Goal: Check status

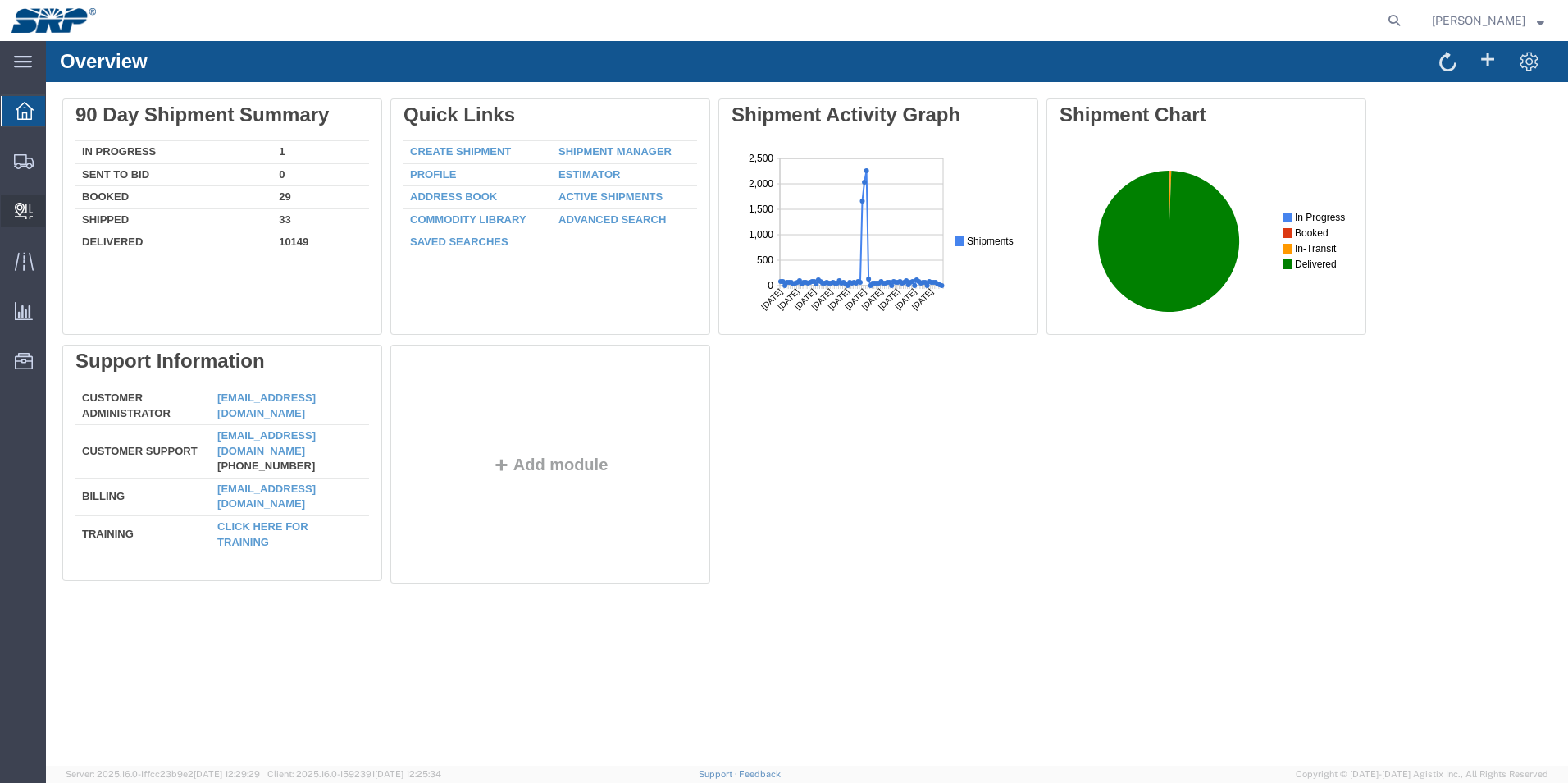
click at [57, 215] on span "Internal Delivery" at bounding box center [51, 210] width 12 height 33
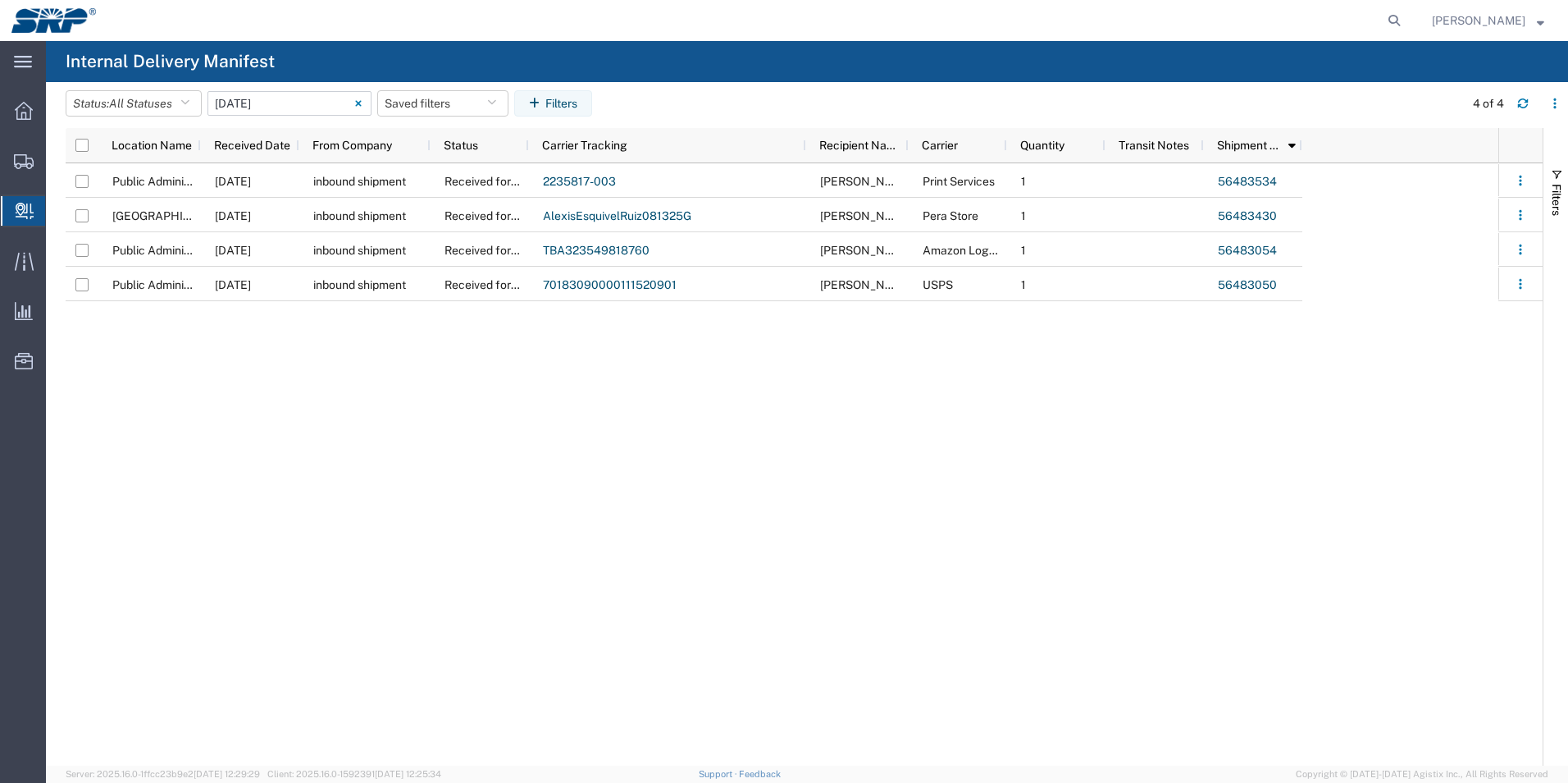
click at [263, 102] on input "08/13/2025 - 08/13/2025" at bounding box center [289, 102] width 164 height 24
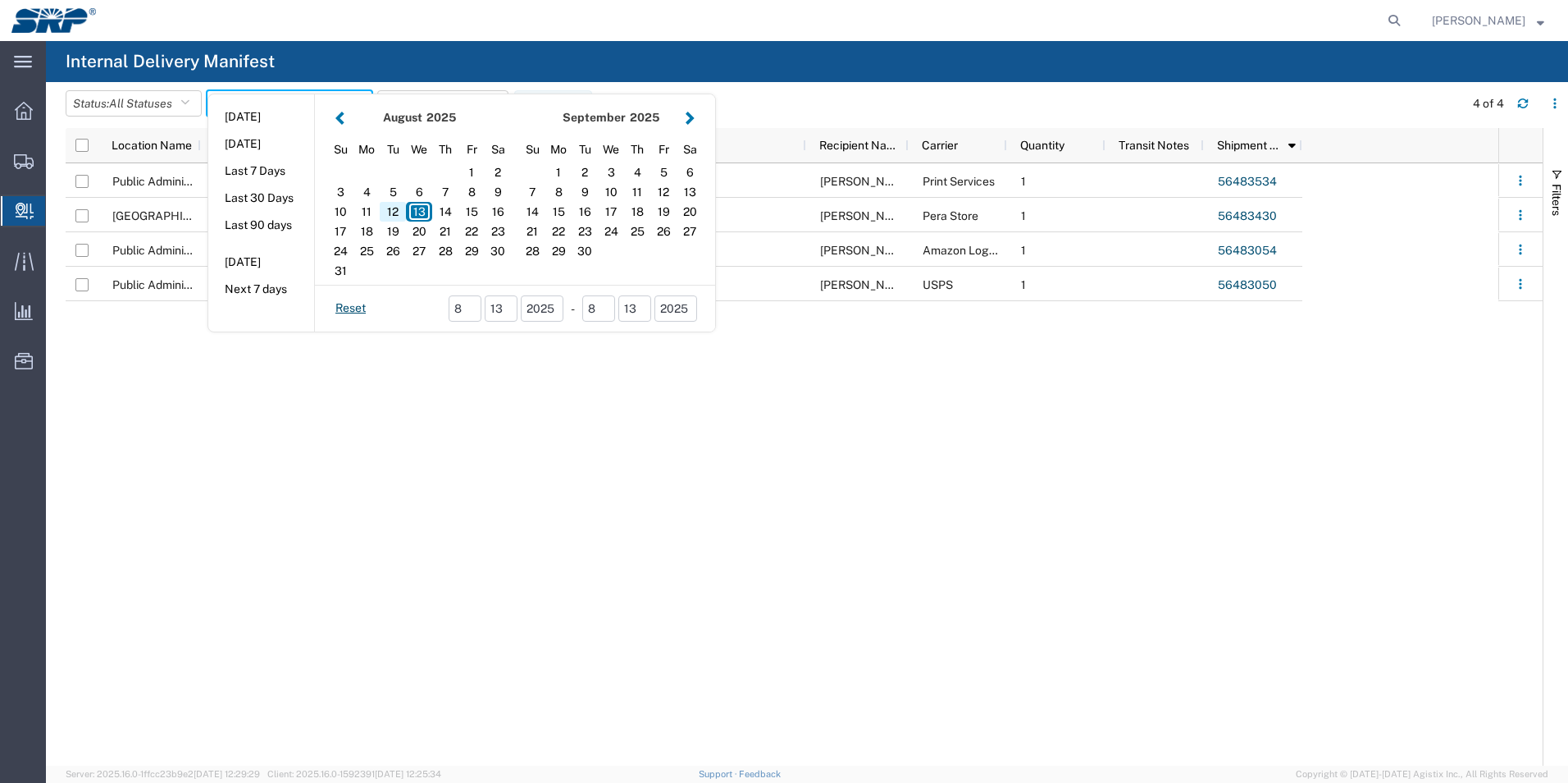
click at [403, 209] on div "12" at bounding box center [393, 211] width 26 height 19
click at [401, 213] on div "12" at bounding box center [393, 211] width 26 height 19
type input "08/12/2025"
type input "08/12/2025 - 08/12/2025"
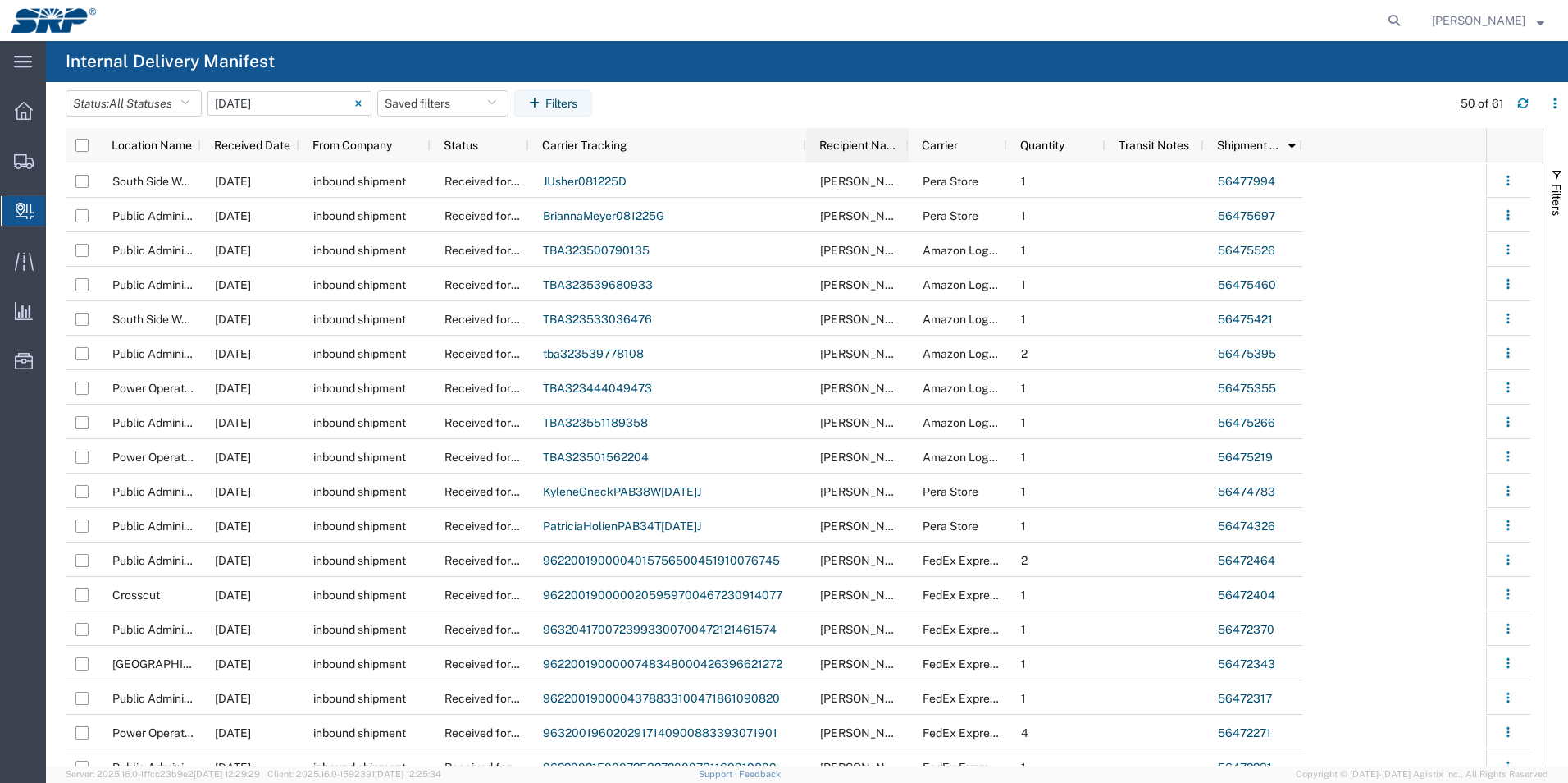
click at [853, 144] on span "Recipient Name" at bounding box center [861, 146] width 83 height 14
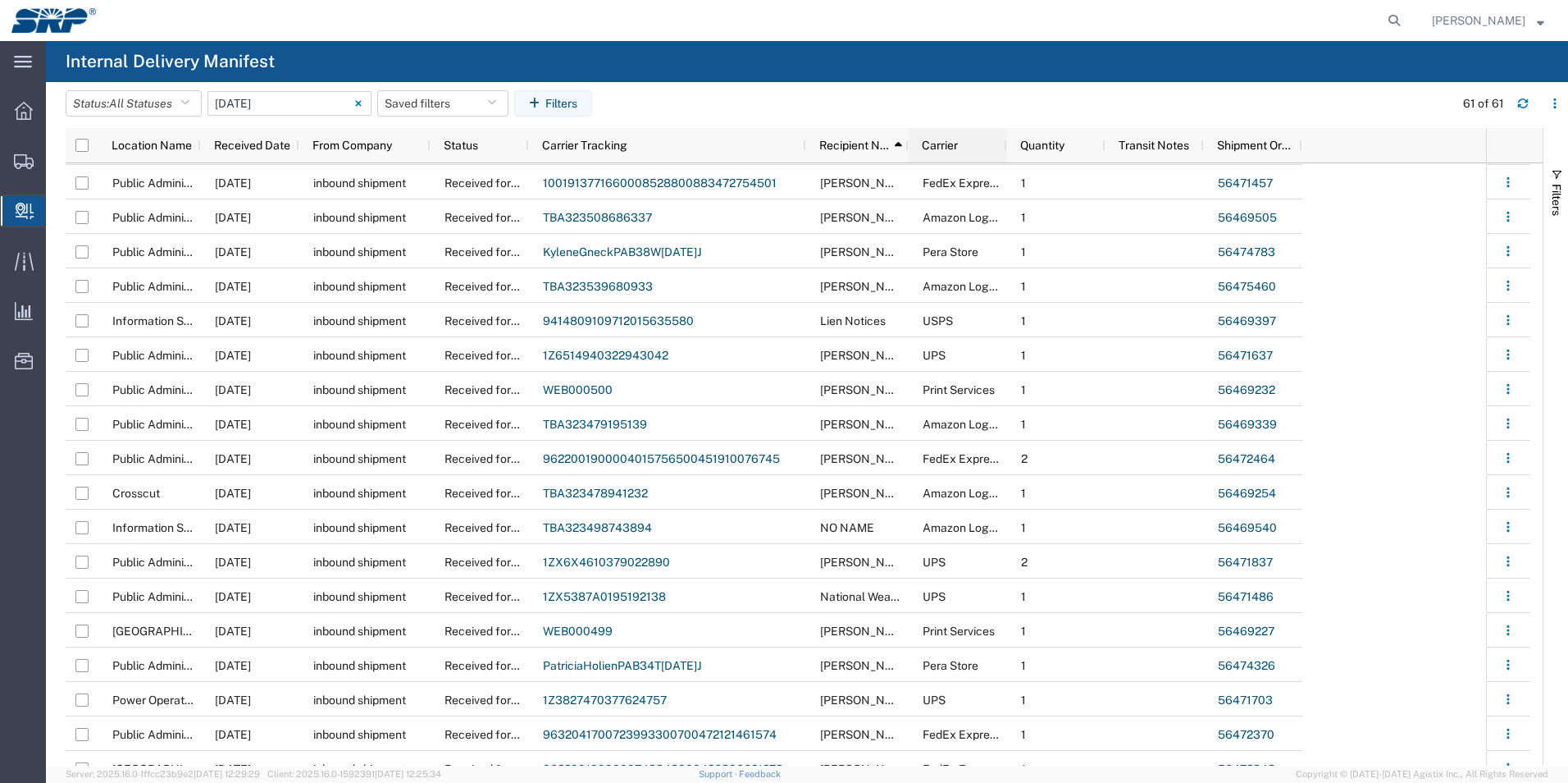
click at [932, 150] on span "Carrier" at bounding box center [939, 146] width 36 height 14
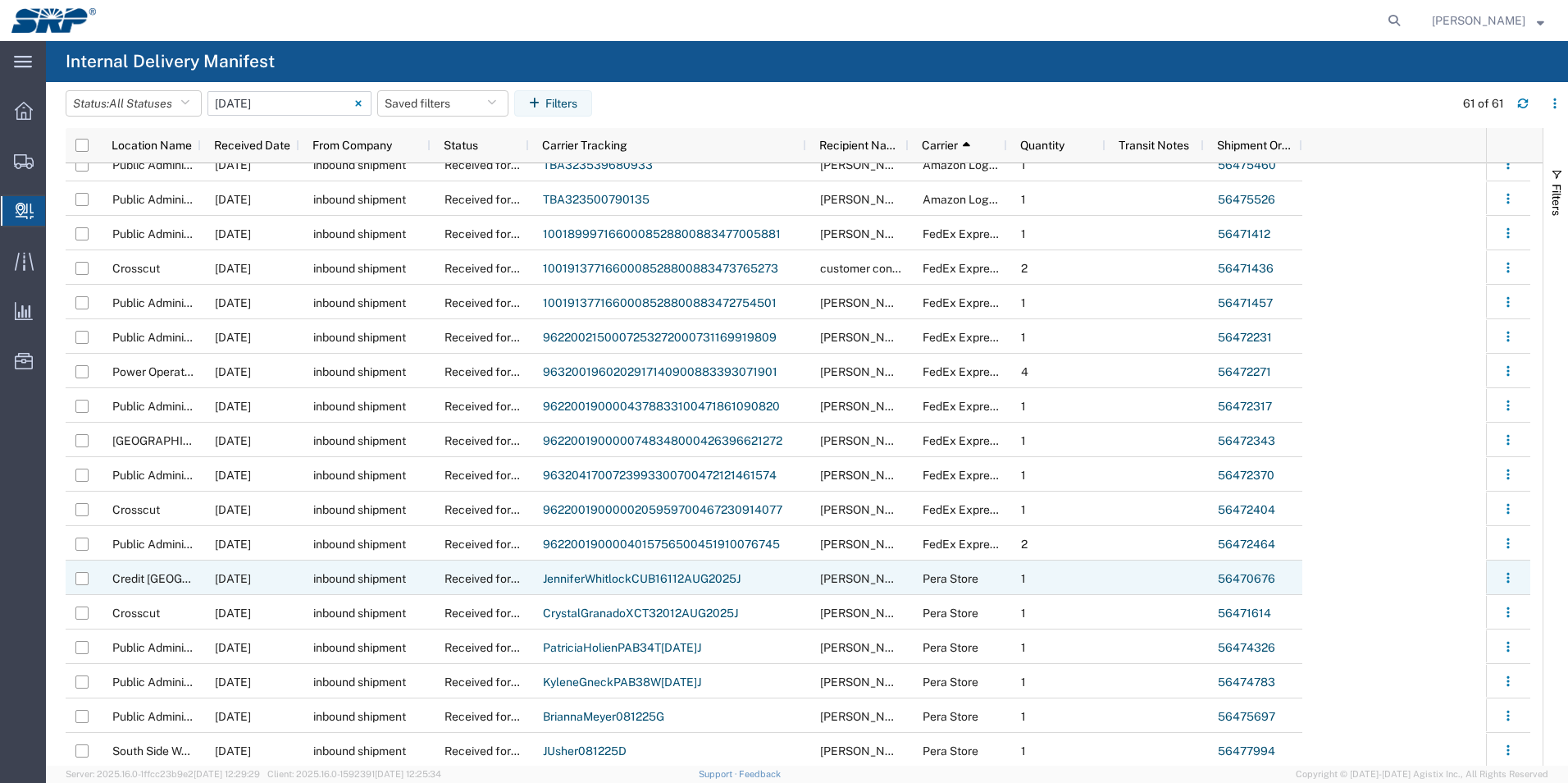
scroll to position [681, 0]
